Goal: Find specific page/section: Find specific page/section

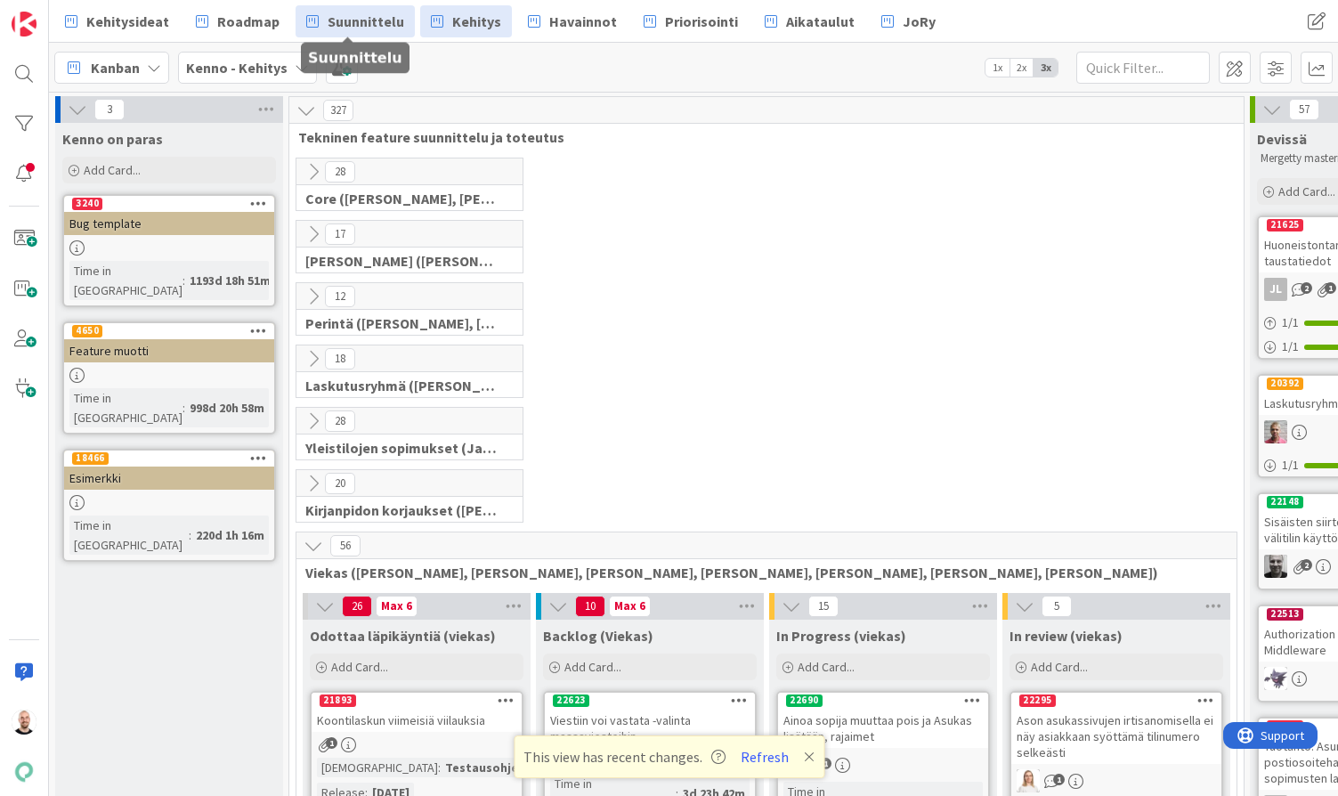
click at [320, 18] on link "Suunnittelu" at bounding box center [355, 21] width 119 height 32
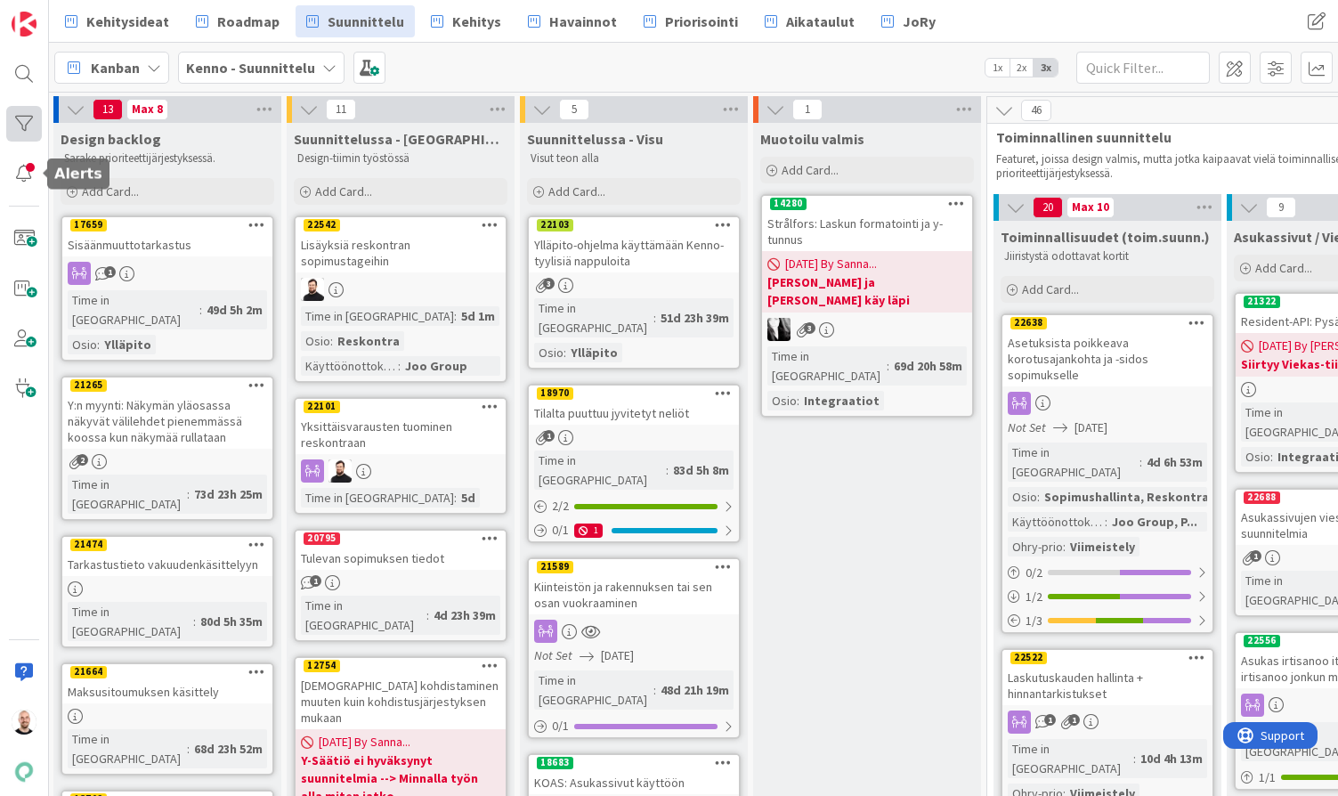
scroll to position [0, 2]
click at [22, 114] on div at bounding box center [24, 124] width 36 height 36
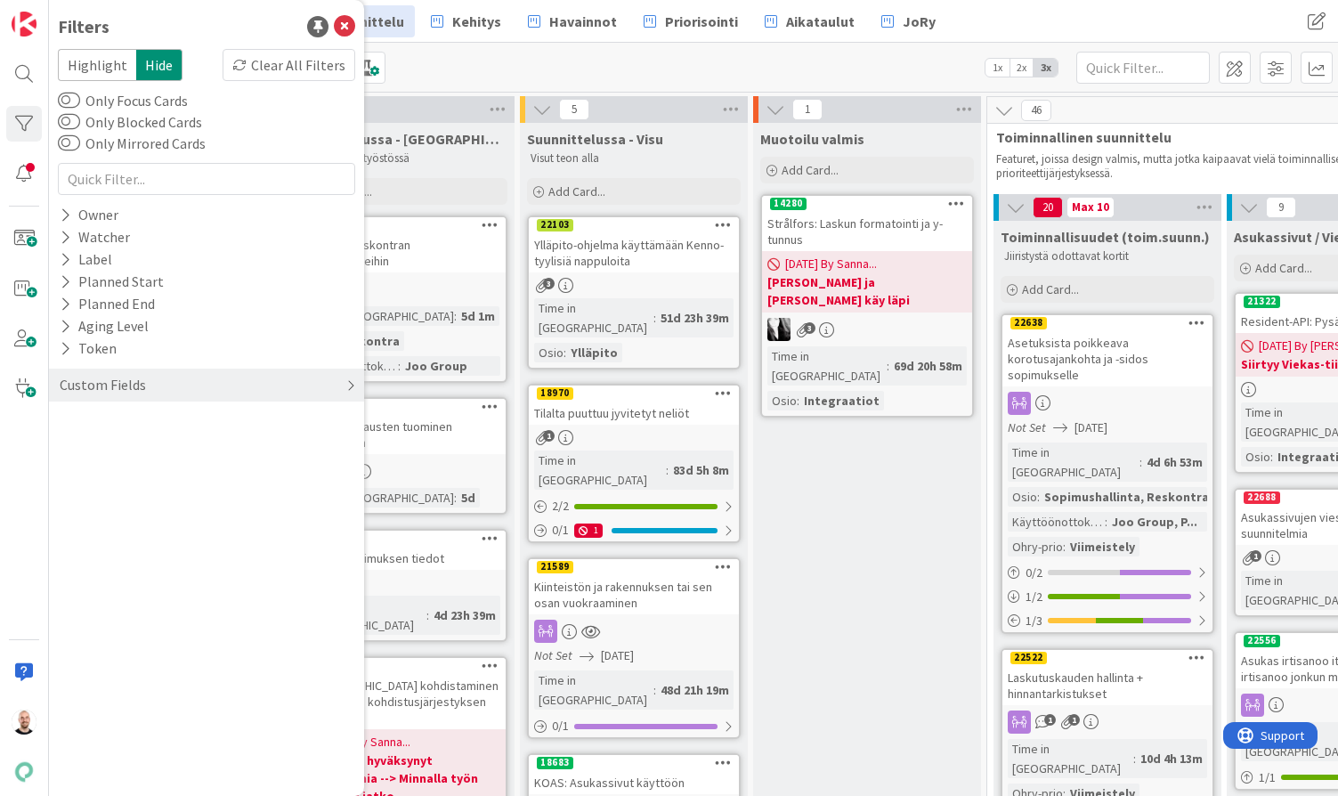
click at [119, 378] on div "Custom Fields" at bounding box center [103, 385] width 90 height 22
click at [155, 538] on button "Käyttöönottokriittisyys" at bounding box center [143, 533] width 170 height 22
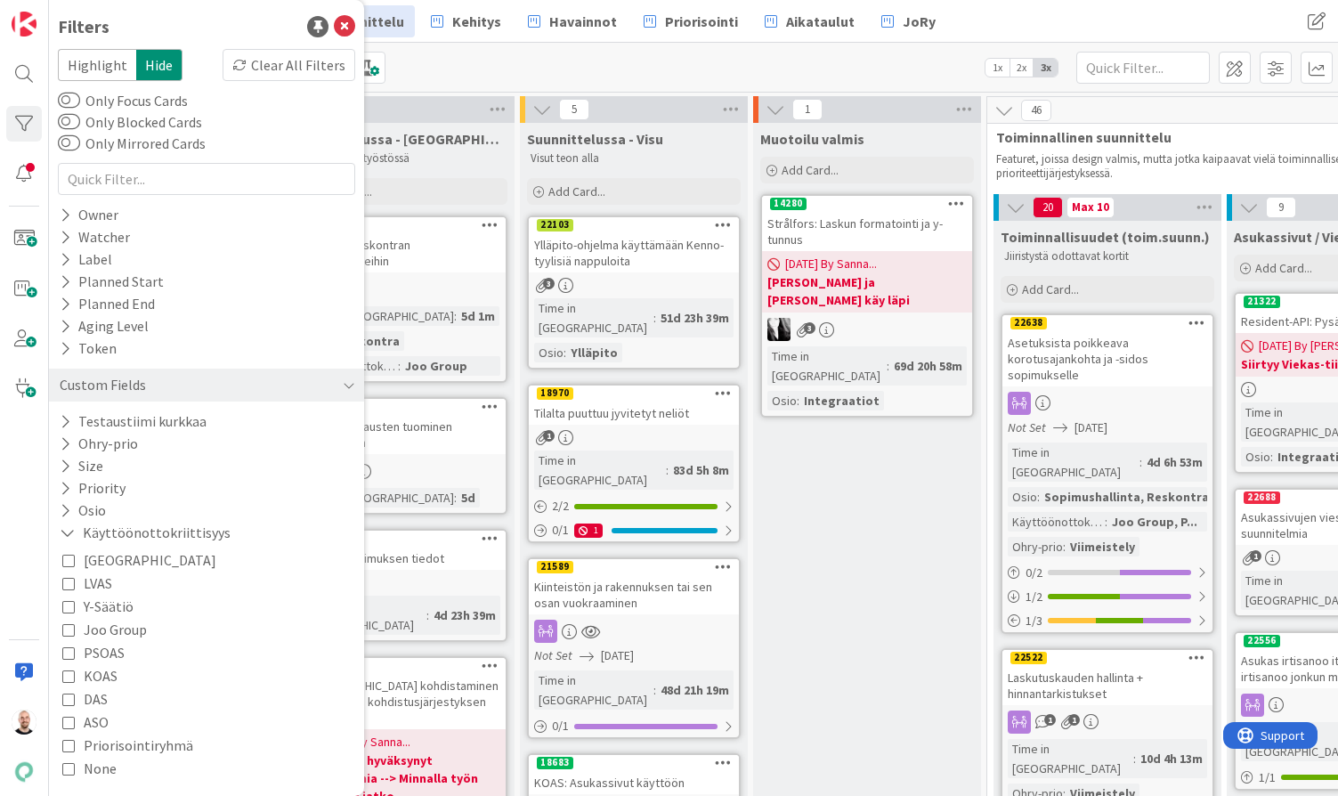
click at [124, 633] on span "Joo Group" at bounding box center [115, 629] width 63 height 23
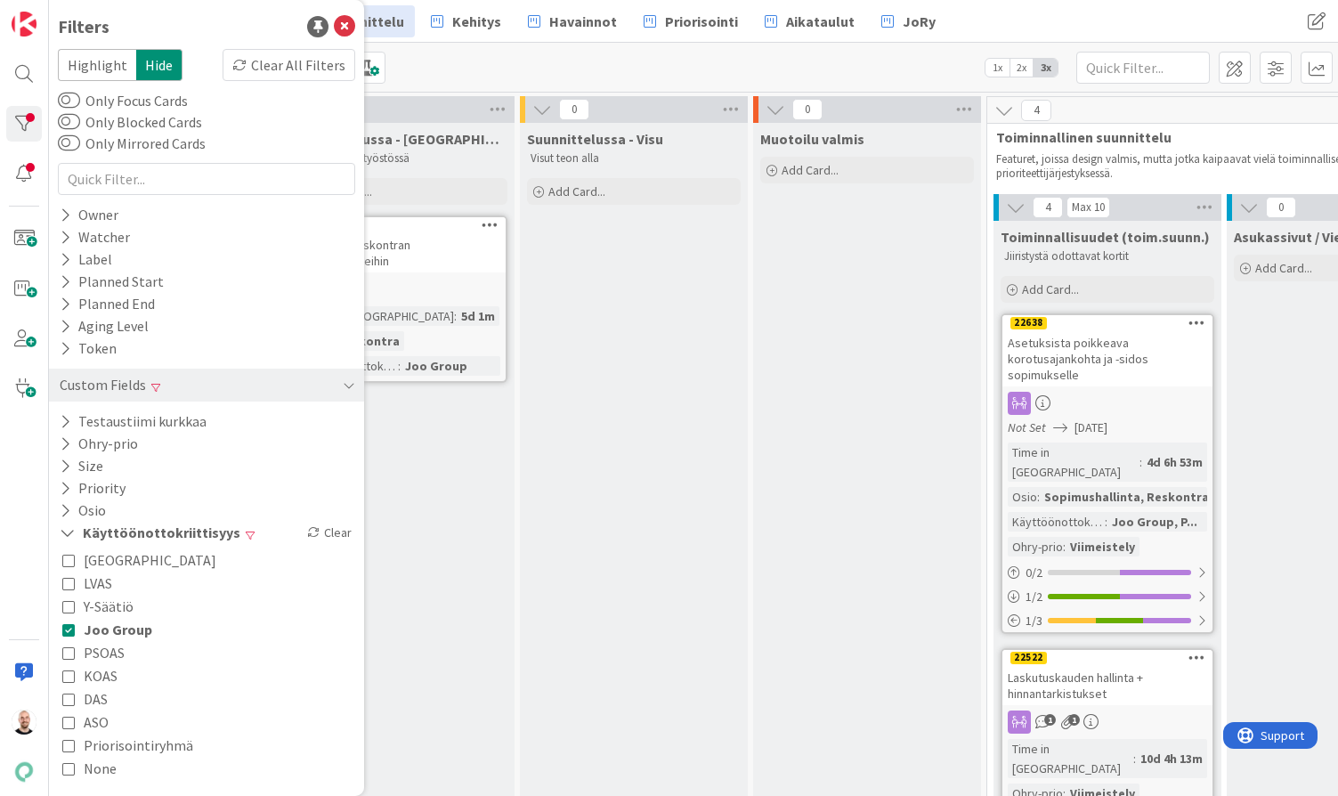
click at [559, 514] on div "Suunnittelussa - Visu Visut teon alla Add Card..." at bounding box center [634, 782] width 228 height 1319
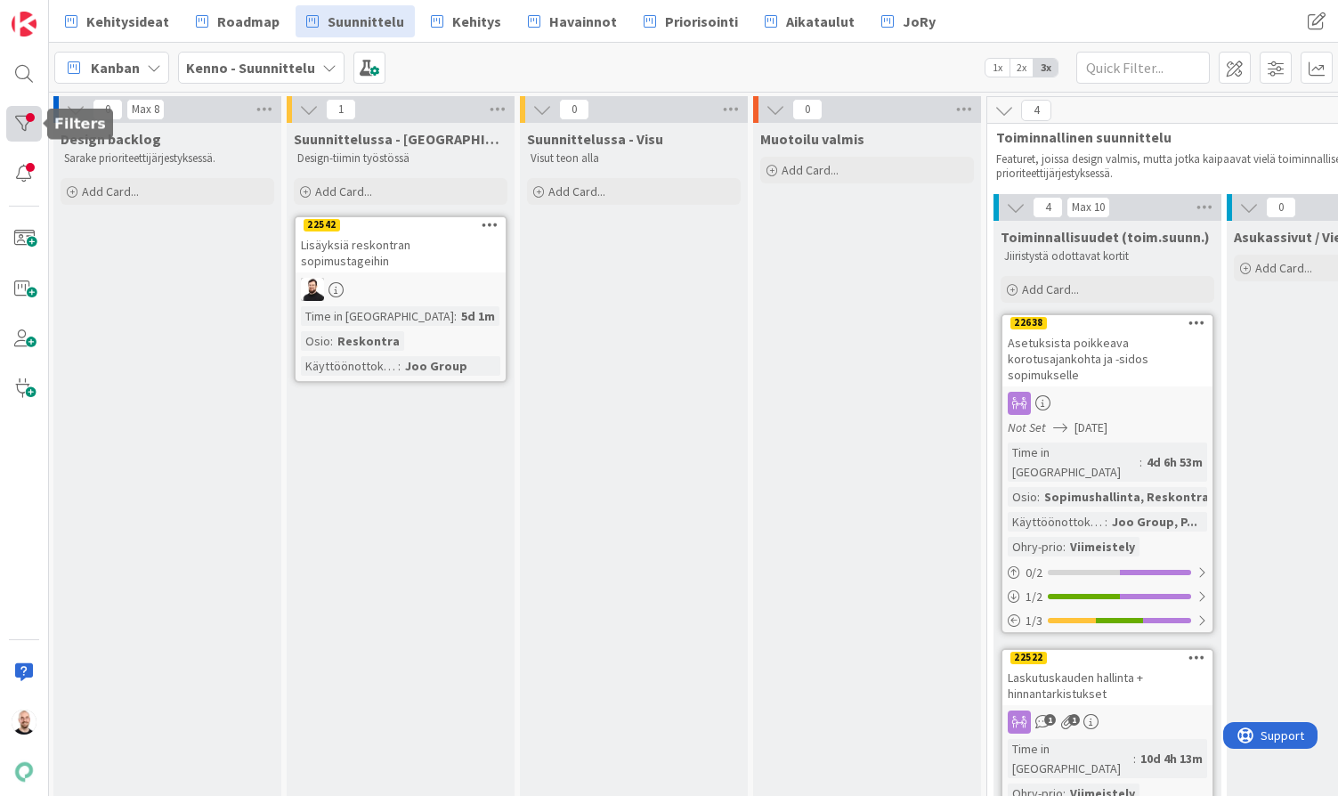
click at [17, 124] on div at bounding box center [24, 124] width 36 height 36
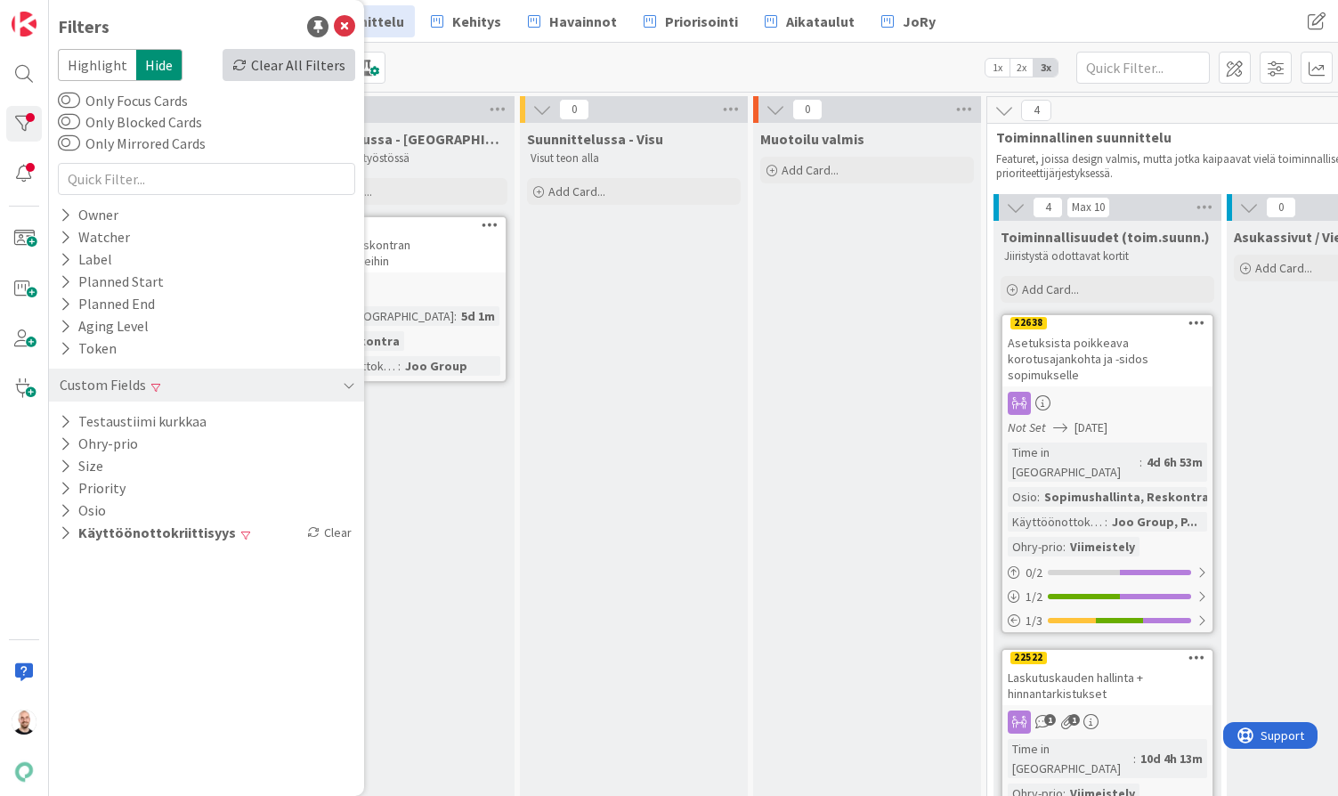
click at [310, 74] on div "Clear All Filters" at bounding box center [289, 65] width 133 height 32
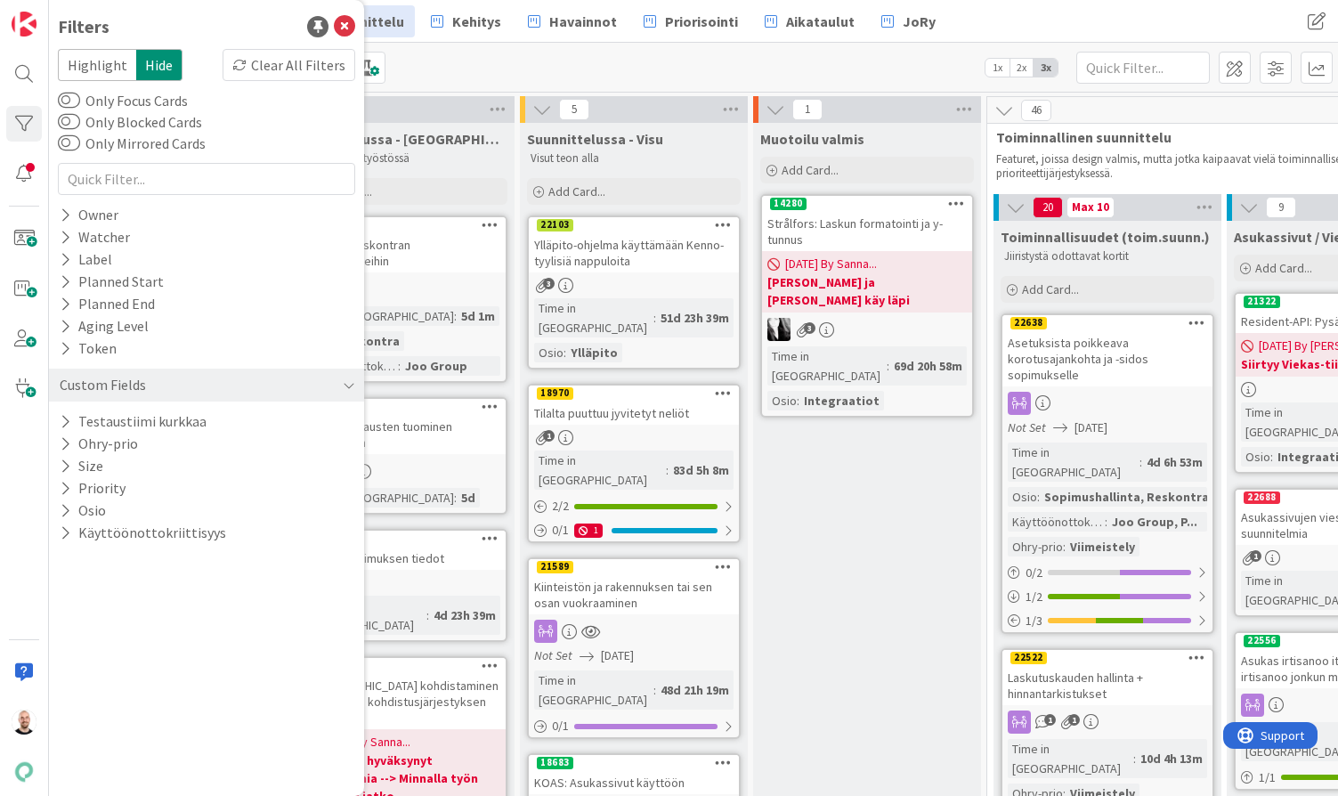
click at [500, 54] on div "Kanban Kenno - Suunnittelu 1x 2x 3x" at bounding box center [693, 67] width 1289 height 49
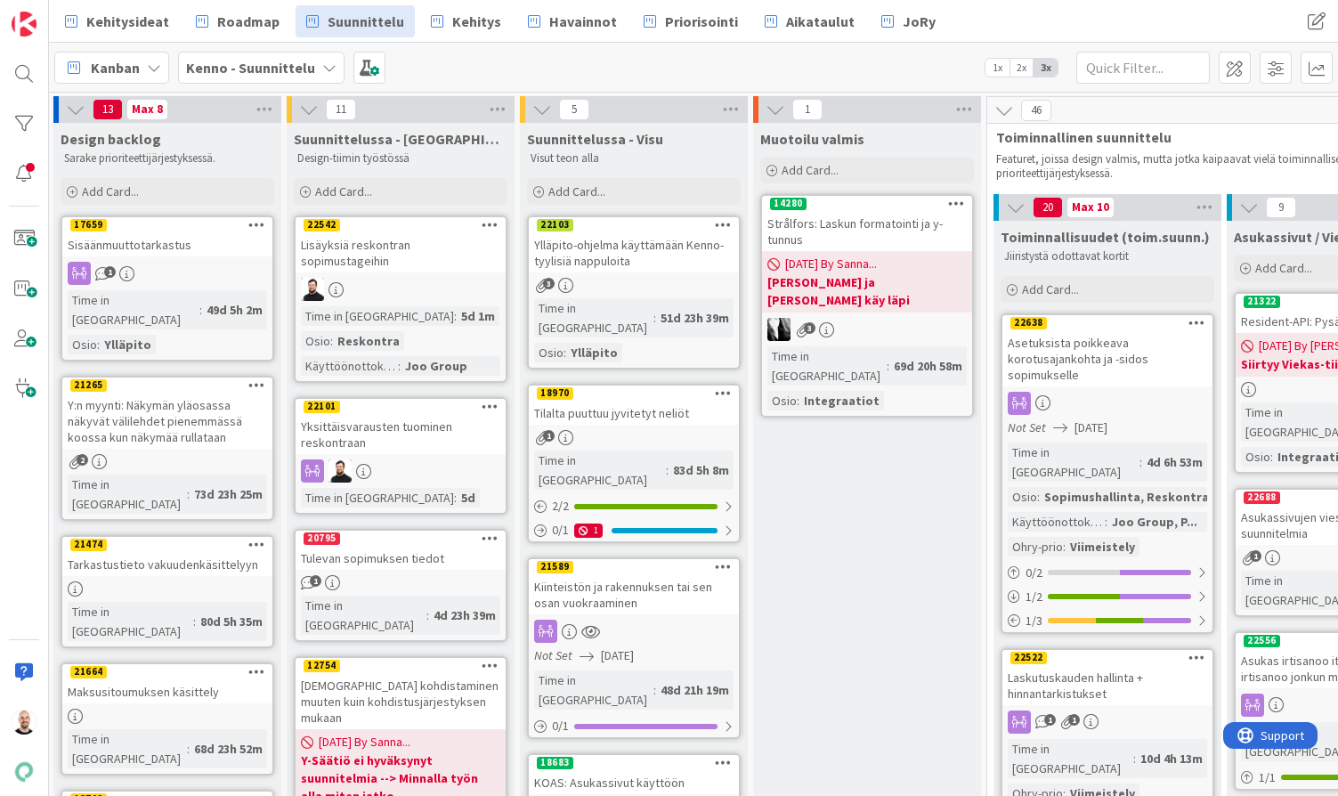
scroll to position [0, 0]
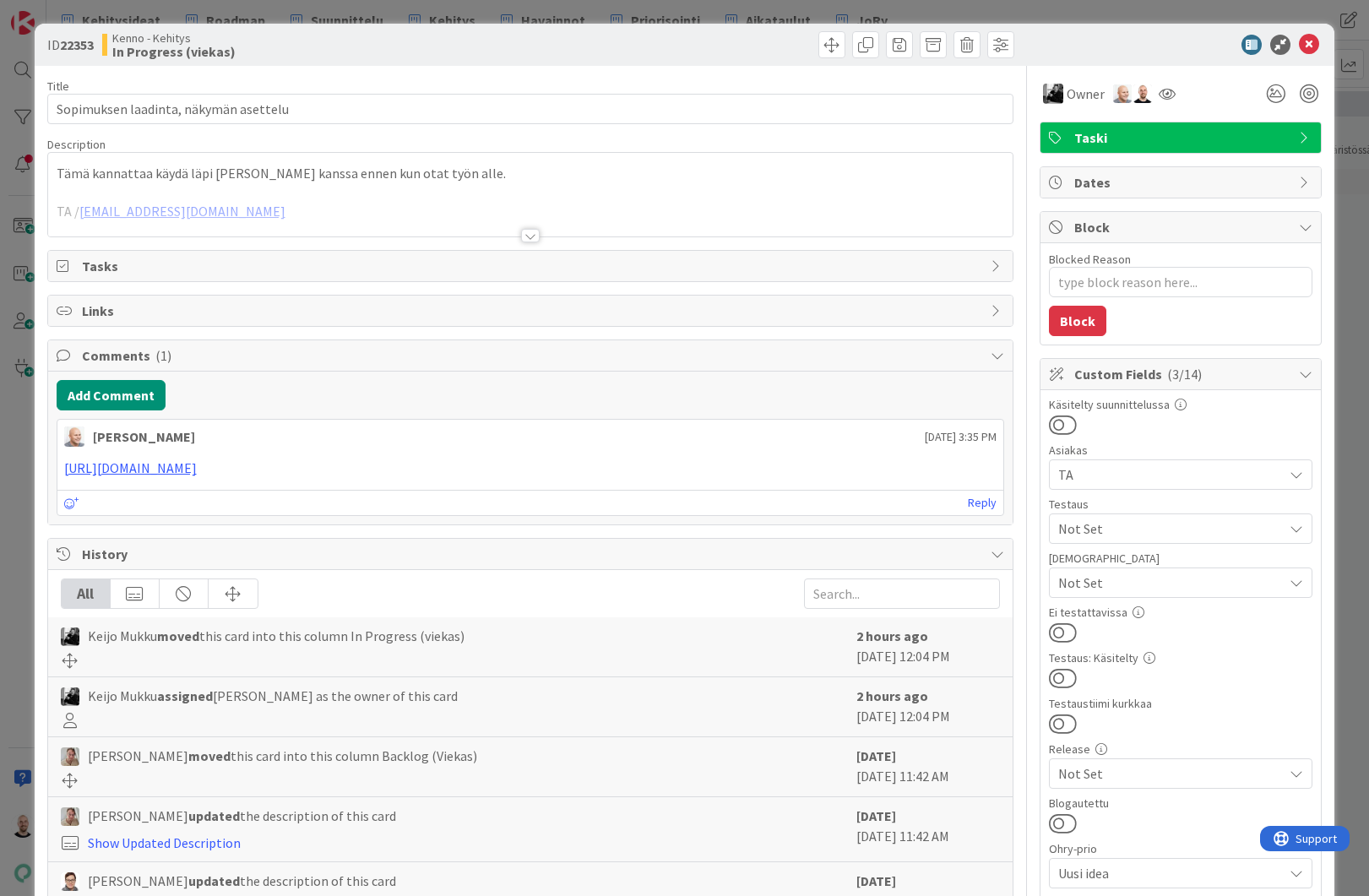
click at [528, 240] on div at bounding box center [530, 235] width 19 height 13
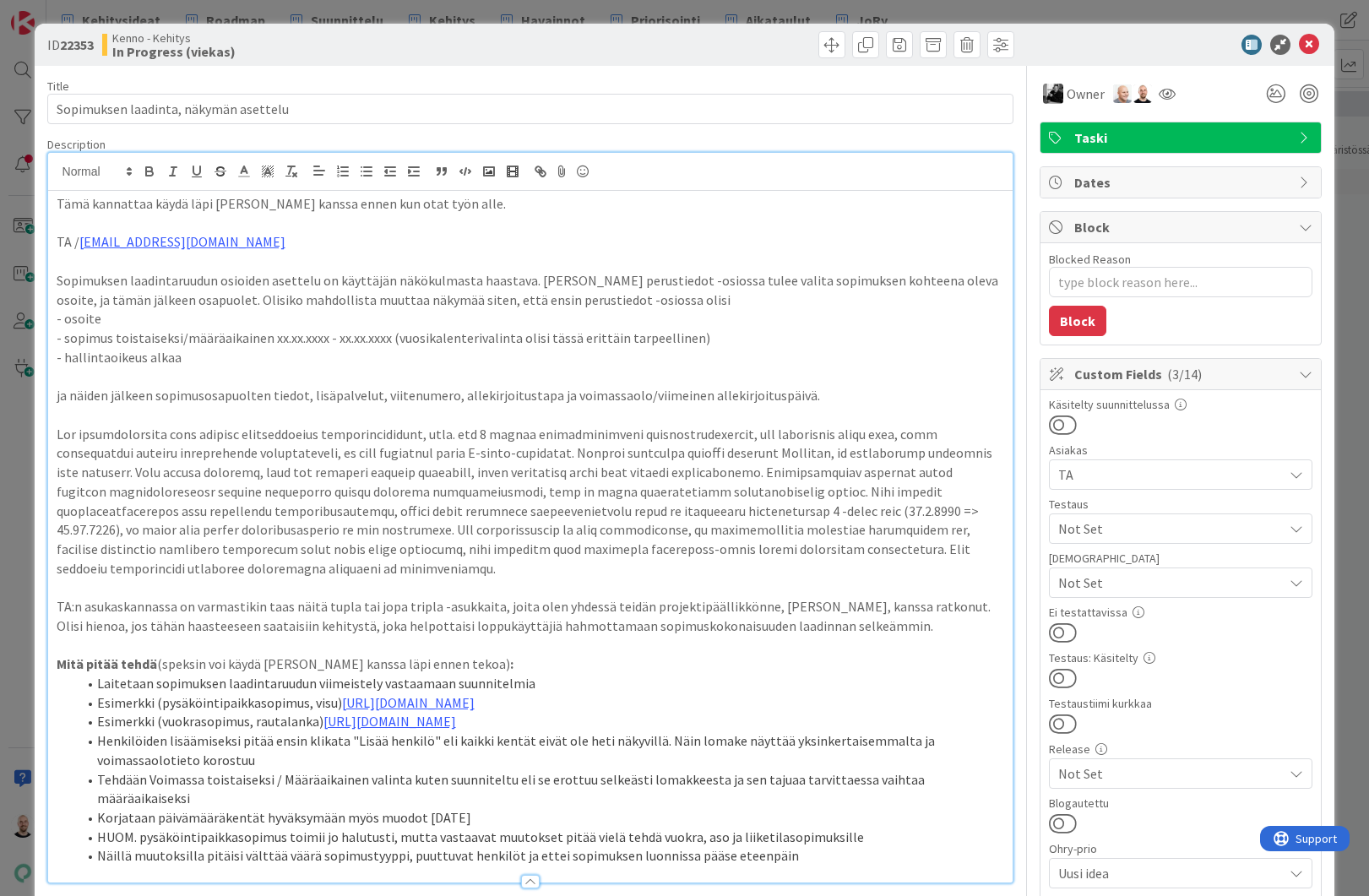
type textarea "x"
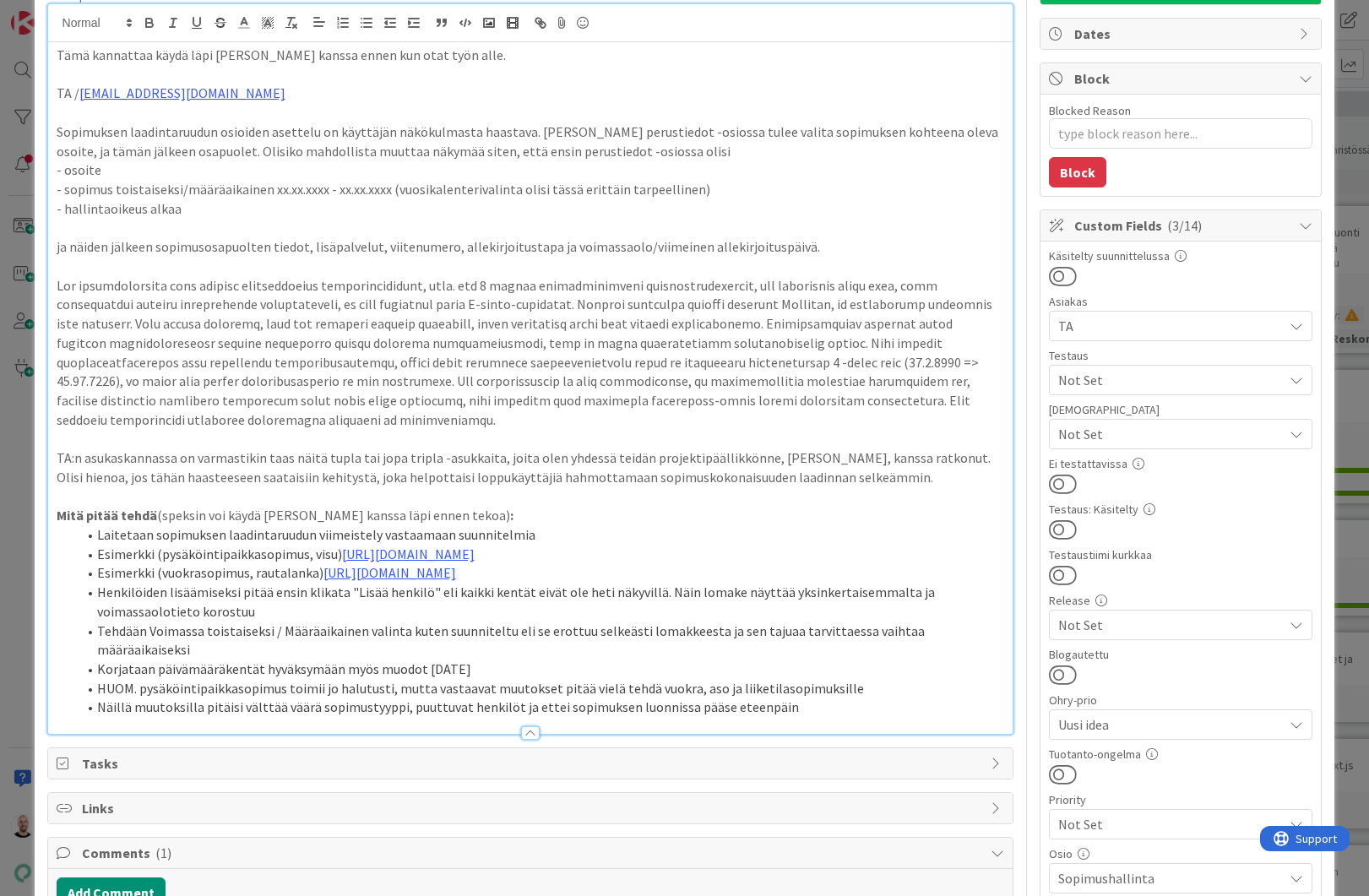
scroll to position [151, 0]
click at [227, 619] on li "Henkilöiden lisäämiseksi pitää ensin klikata "Lisää henkilö" eli kaikki kentät …" at bounding box center [540, 600] width 928 height 38
click at [904, 614] on li "Henkilöiden lisäämiseksi pitää ensin klikata "Lisää henkilö" eli kaikki kentät …" at bounding box center [540, 600] width 928 height 38
click at [464, 619] on li "Henkilöiden lisäämiseksi pitää ensin klikata "Lisää henkilö" eli kaikki kentät …" at bounding box center [540, 600] width 928 height 38
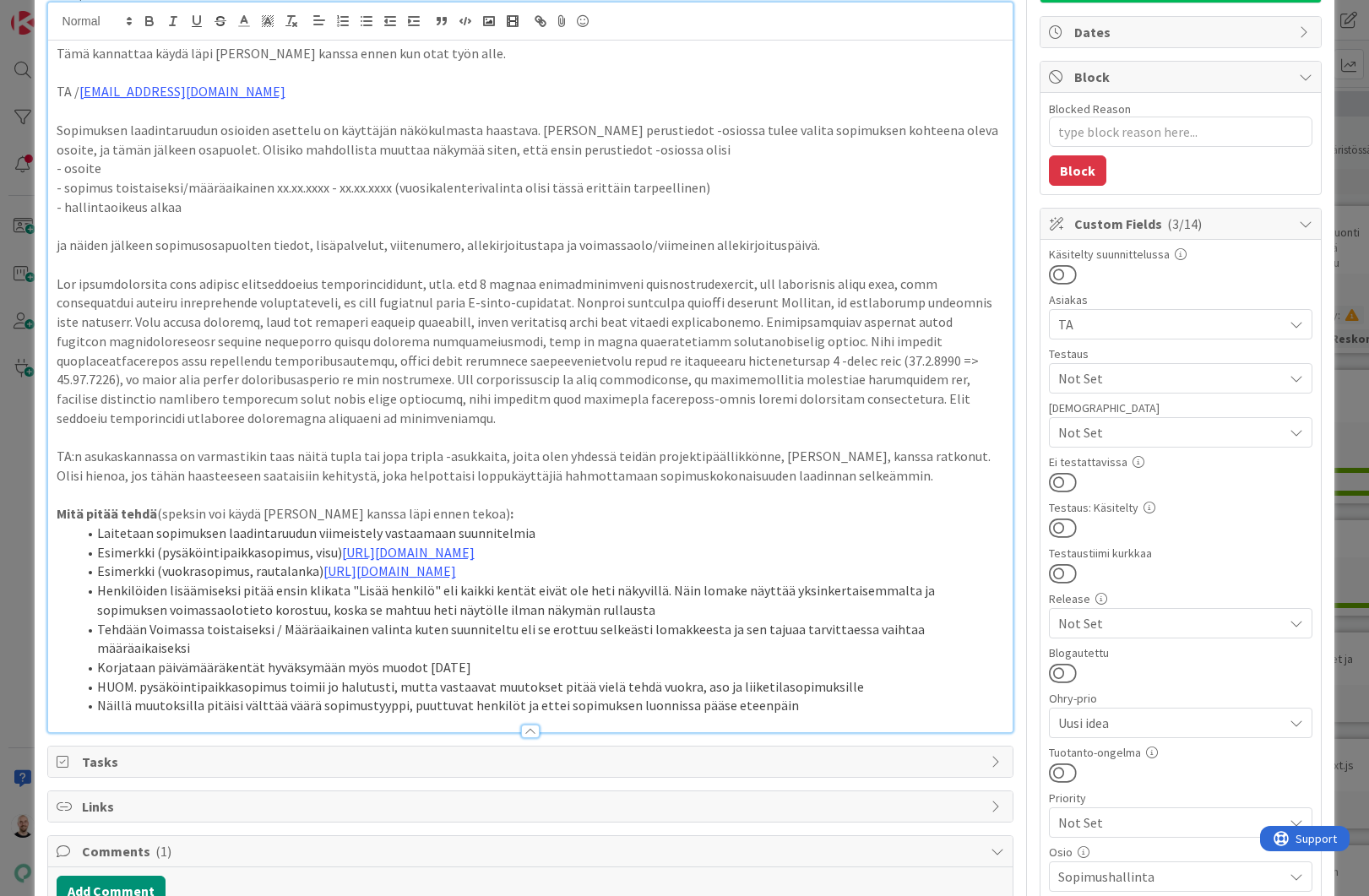
click at [520, 660] on li "Korjataan päivämääräkentät hyväksymään myös muodot 1.1.2025" at bounding box center [540, 667] width 928 height 19
type textarea "x"
